Goal: Find specific page/section

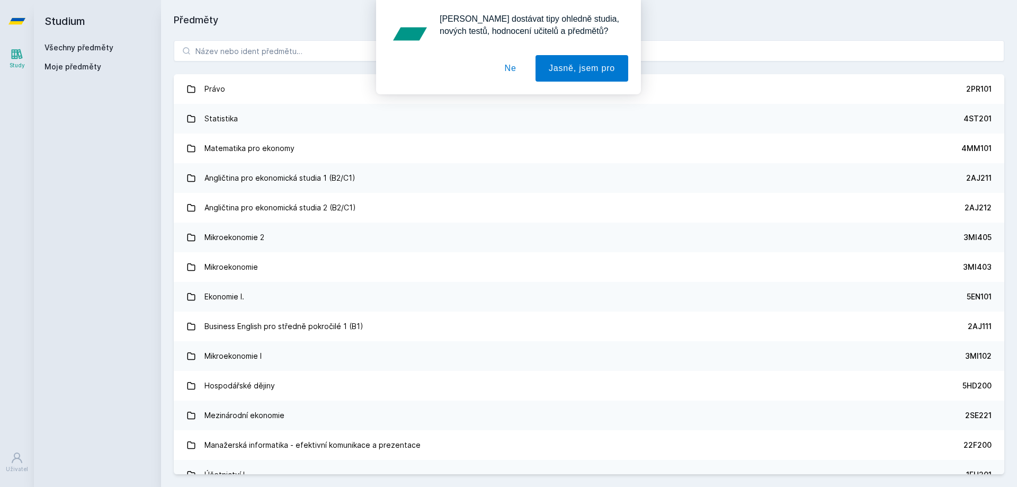
click at [513, 69] on button "Ne" at bounding box center [510, 68] width 38 height 26
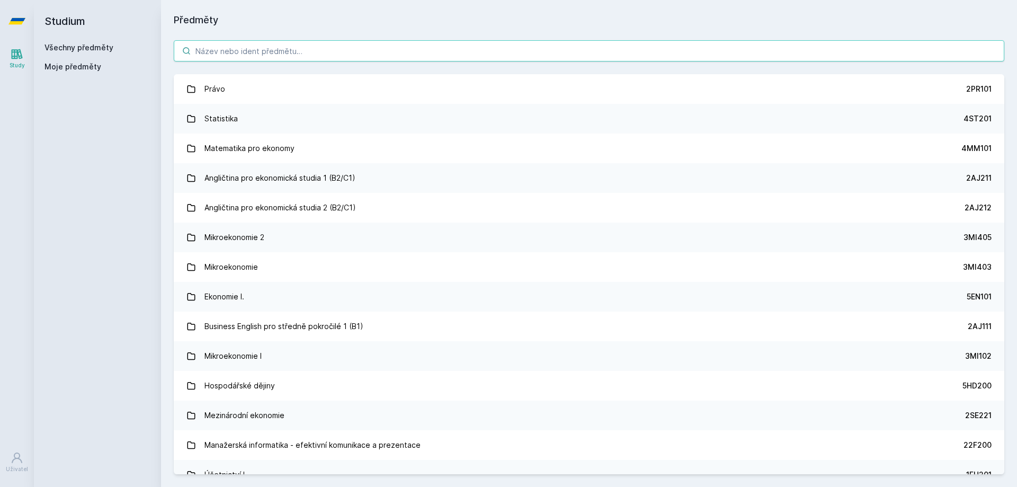
click at [260, 60] on input "search" at bounding box center [589, 50] width 830 height 21
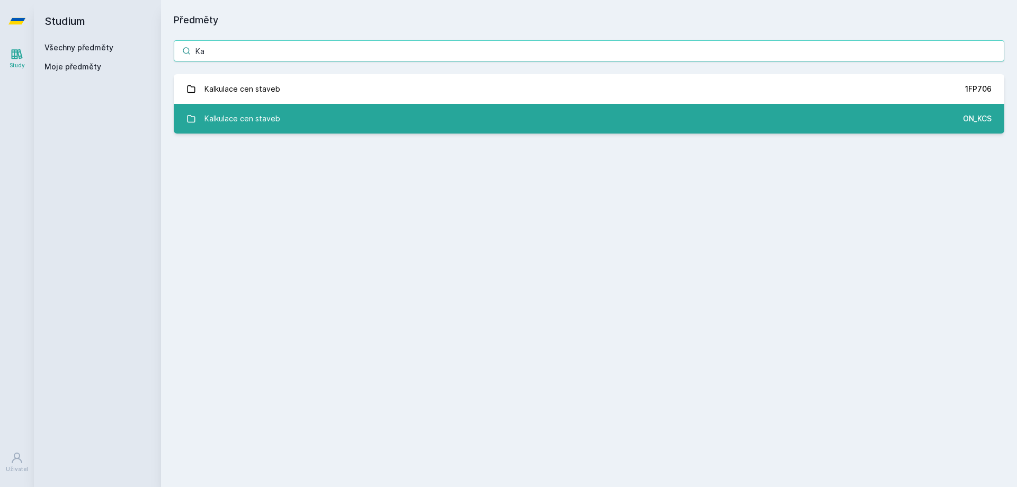
type input "K"
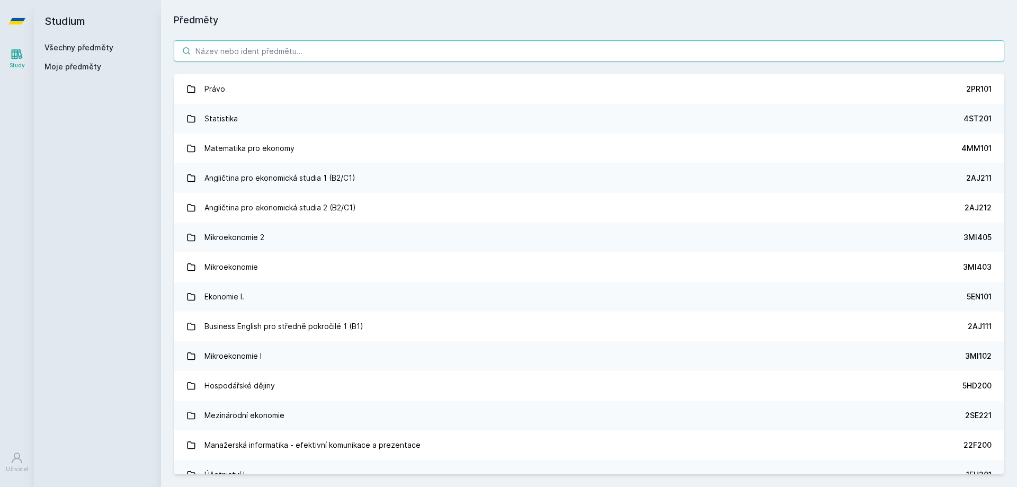
type input ","
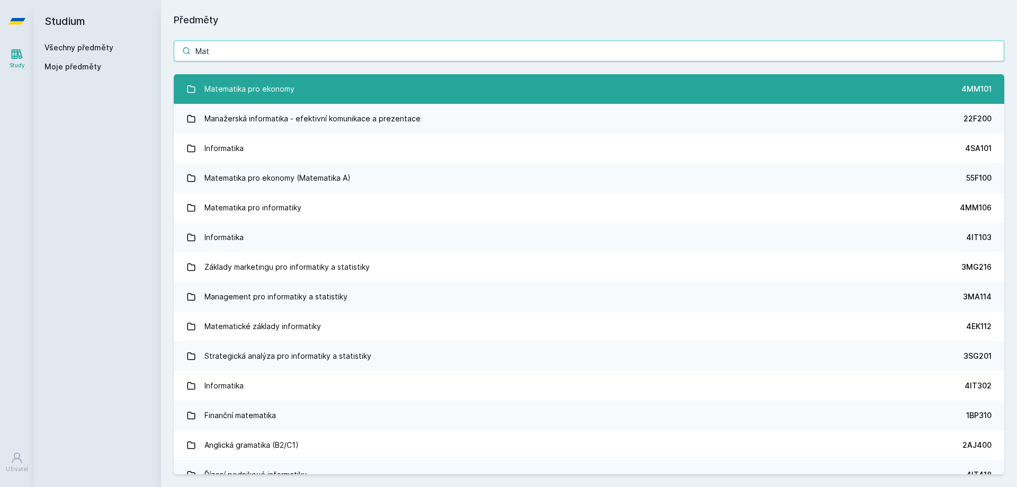
type input "Mat"
click at [304, 98] on link "Matematika pro ekonomy 4MM101" at bounding box center [589, 89] width 830 height 30
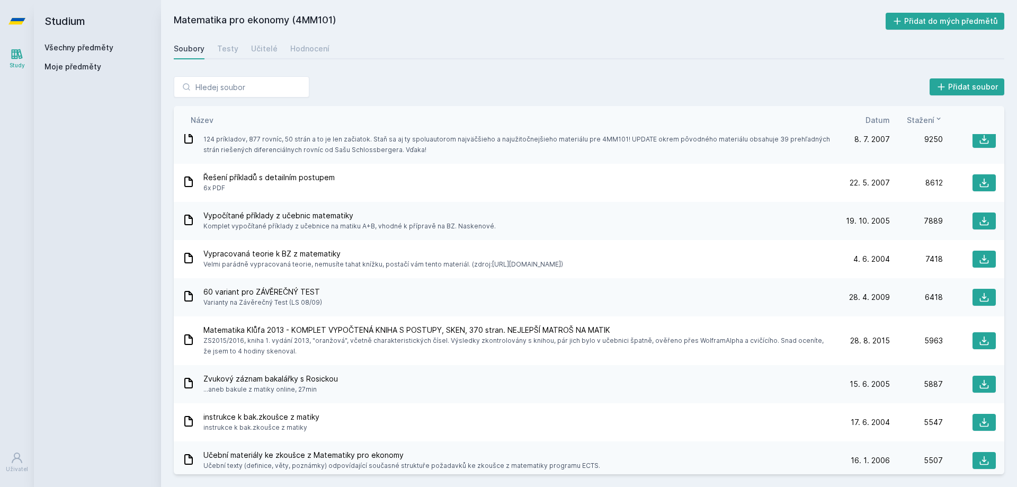
scroll to position [53, 0]
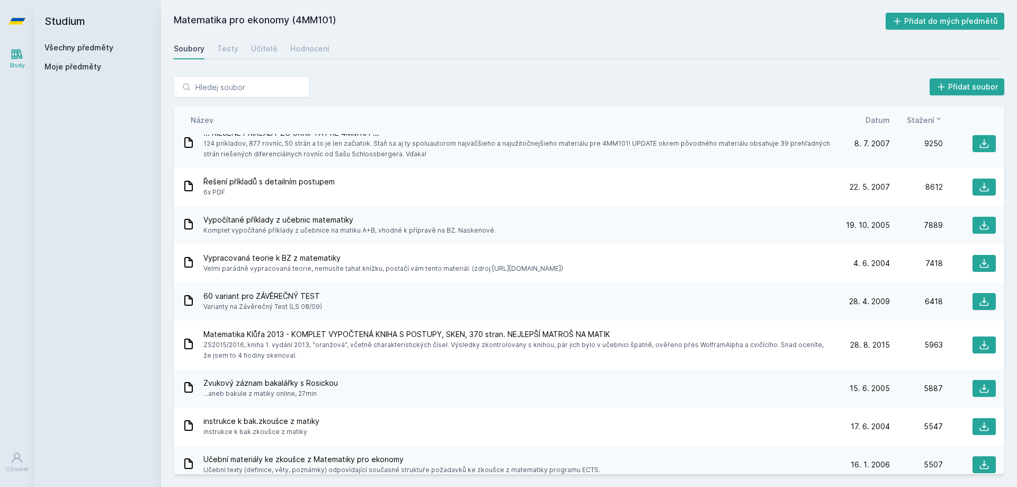
click at [881, 122] on span "Datum" at bounding box center [877, 119] width 24 height 11
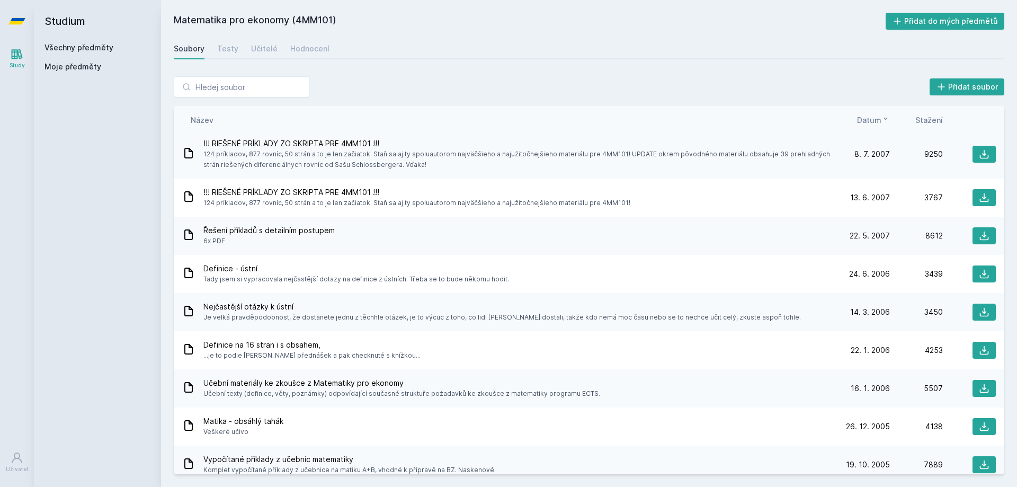
click at [881, 121] on span "Datum" at bounding box center [869, 119] width 24 height 11
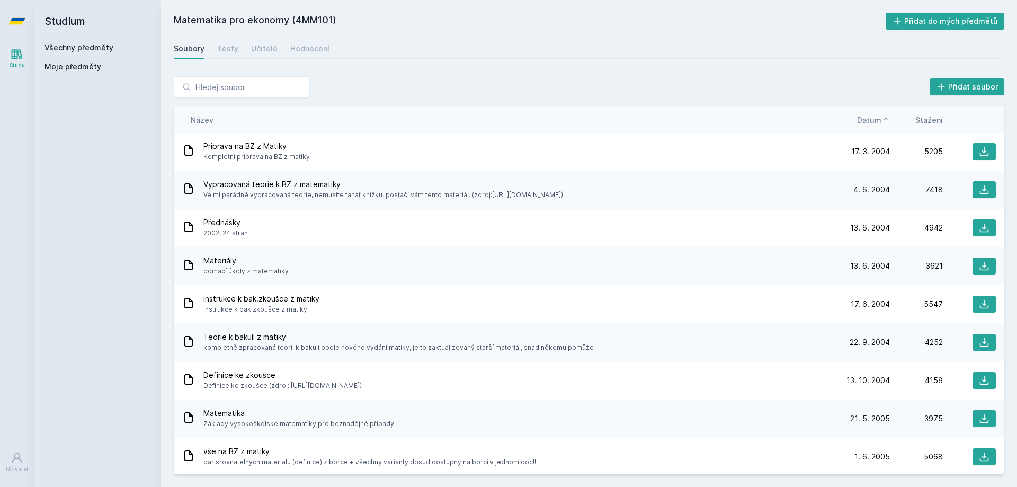
scroll to position [0, 0]
click at [859, 119] on span "Datum" at bounding box center [869, 119] width 24 height 11
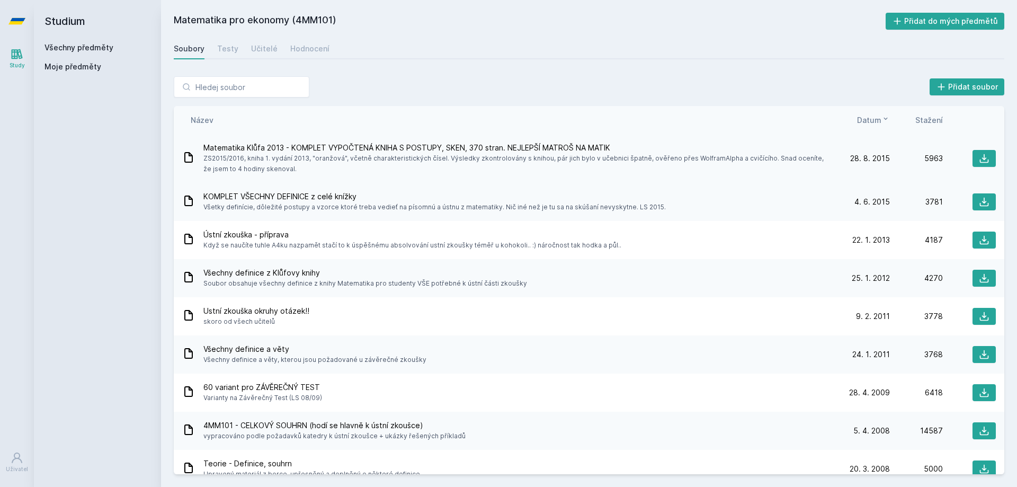
drag, startPoint x: 496, startPoint y: 164, endPoint x: 515, endPoint y: 172, distance: 20.2
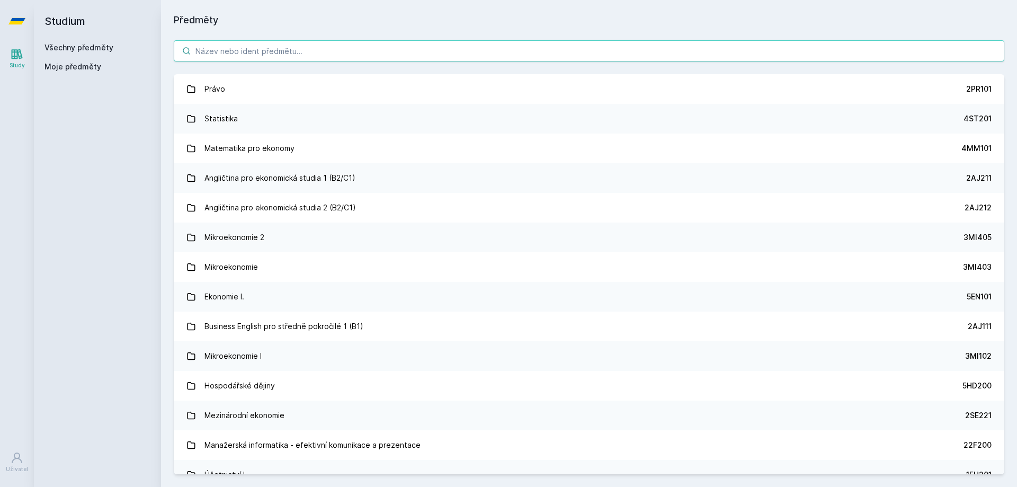
click at [230, 53] on input "search" at bounding box center [589, 50] width 830 height 21
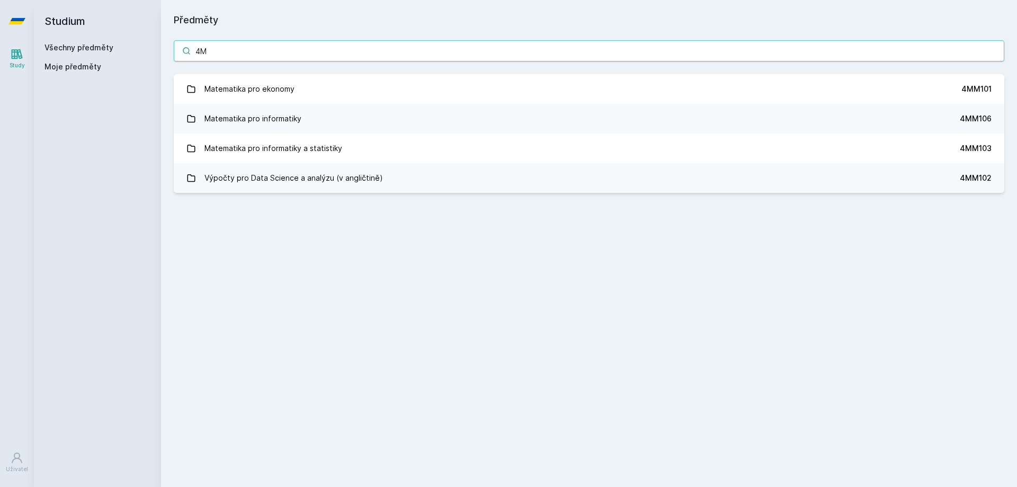
type input "4"
